Goal: Use online tool/utility: Use online tool/utility

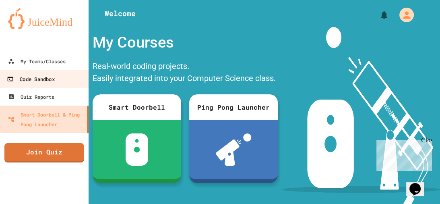
click at [59, 79] on link "Code Sandbox" at bounding box center [44, 79] width 91 height 18
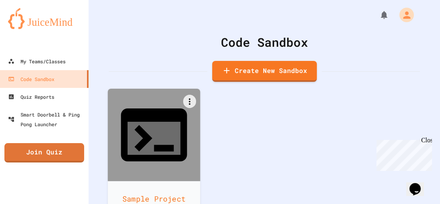
click at [181, 110] on div at bounding box center [154, 135] width 93 height 93
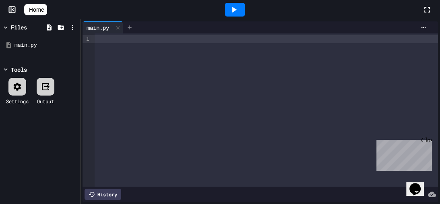
click at [130, 27] on icon at bounding box center [130, 27] width 6 height 6
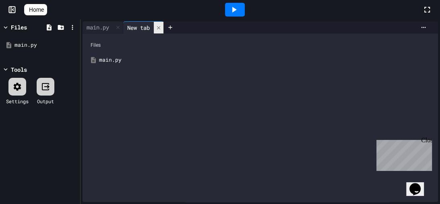
click at [160, 26] on icon at bounding box center [159, 28] width 6 height 6
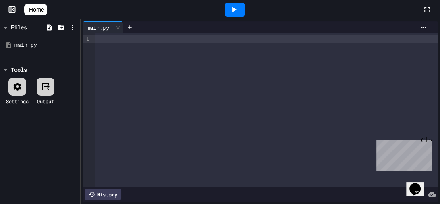
click at [95, 41] on div at bounding box center [93, 39] width 4 height 8
click at [95, 40] on div at bounding box center [93, 39] width 4 height 8
